Goal: Information Seeking & Learning: Learn about a topic

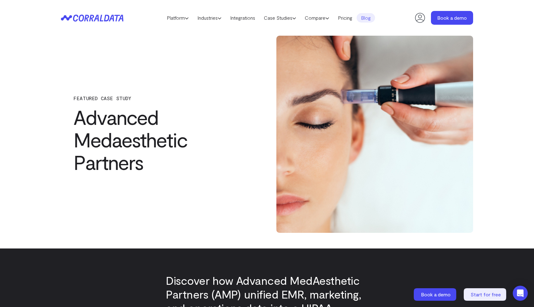
click at [232, 222] on div "FEATURED CASE STUDY Advanced Medaesthetic Partners" at bounding box center [159, 134] width 197 height 197
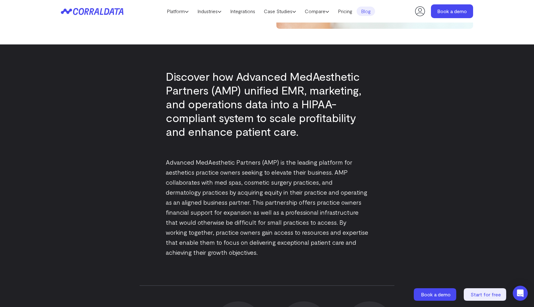
scroll to position [203, 0]
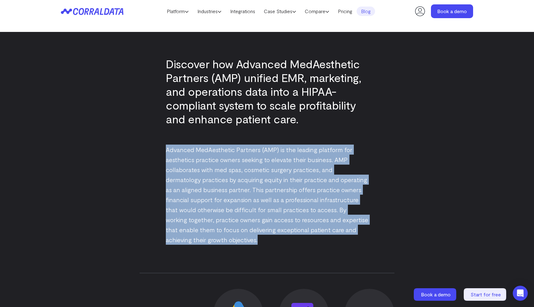
drag, startPoint x: 259, startPoint y: 240, endPoint x: 162, endPoint y: 150, distance: 132.2
copy p "Advanced MedAesthetic Partners (AMP) is the leading platform for aesthetics pra…"
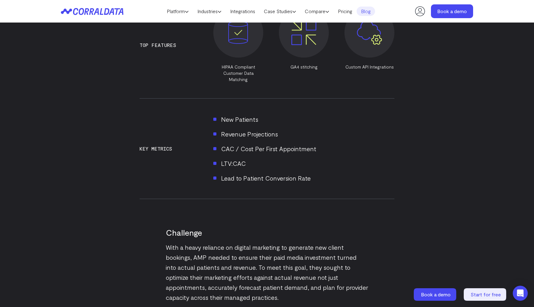
scroll to position [578, 0]
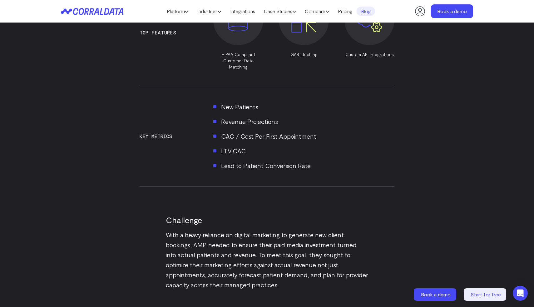
drag, startPoint x: 314, startPoint y: 162, endPoint x: 127, endPoint y: 119, distance: 191.7
click at [127, 119] on div "Discover how Advanced MedAesthetic Partners (AMP) unified EMR, marketing, and o…" at bounding box center [267, 102] width 450 height 891
copy div "Key Metrics New Patients Revenue Projections CAC / Cost Per First Appointment L…"
click at [232, 221] on div "Challenge With a heavy reliance on digital marketing to generate new client boo…" at bounding box center [267, 240] width 202 height 97
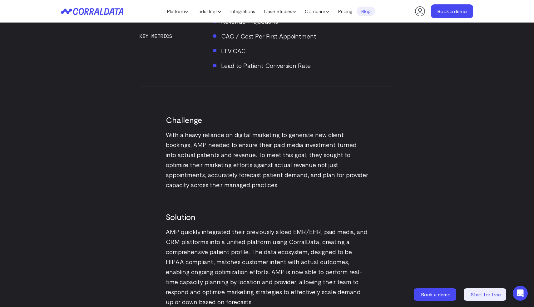
scroll to position [691, 0]
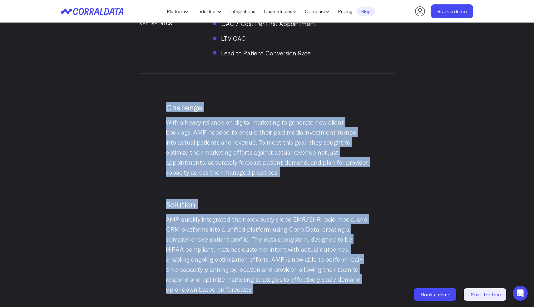
drag, startPoint x: 167, startPoint y: 101, endPoint x: 268, endPoint y: 280, distance: 205.1
copy div "Challenge With a heavy reliance on digital marketing to generate new client boo…"
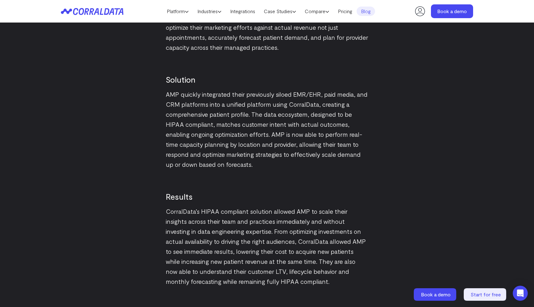
scroll to position [816, 0]
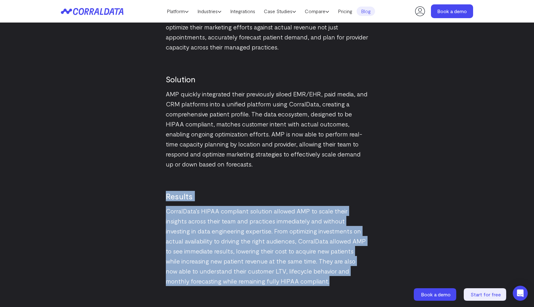
drag, startPoint x: 306, startPoint y: 276, endPoint x: 117, endPoint y: 184, distance: 210.2
copy div "Results CorralData’s HIPAA compliant solution allowed AMP to scale their insigh…"
click at [351, 15] on link "Pricing" at bounding box center [345, 11] width 23 height 9
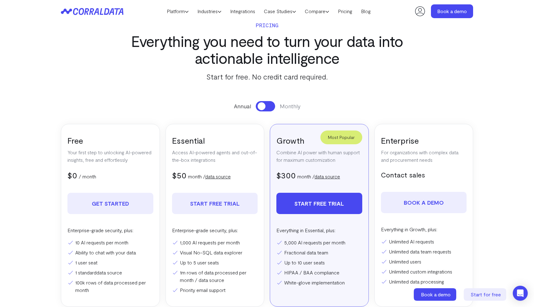
scroll to position [199, 0]
